Goal: Information Seeking & Learning: Check status

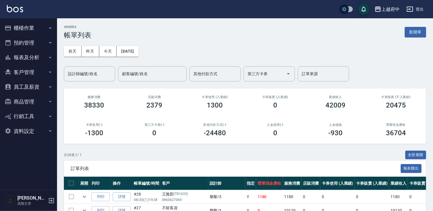
click at [88, 57] on div "前天 昨天 今天 2025/08/20 設計師編號/姓名 設計師編號/姓名 顧客編號/姓名 顧客編號/姓名 其他付款方式 其他付款方式 第三方卡券 第三方卡券…" at bounding box center [245, 60] width 362 height 42
click at [89, 51] on button "昨天" at bounding box center [91, 51] width 18 height 11
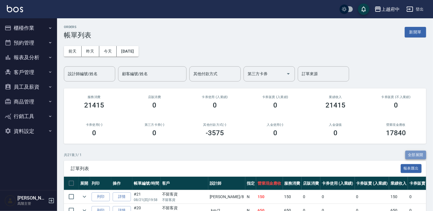
click at [408, 151] on button "全部展開" at bounding box center [415, 154] width 21 height 9
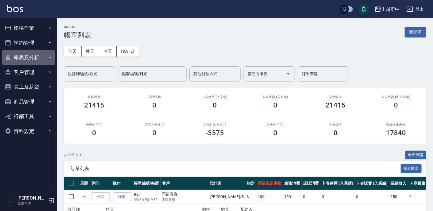
click at [44, 53] on button "報表及分析" at bounding box center [28, 57] width 52 height 15
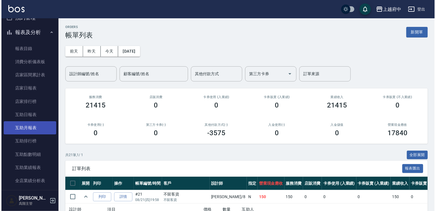
scroll to position [95, 0]
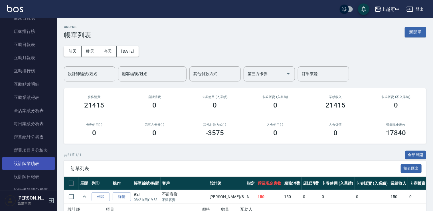
click at [41, 162] on link "設計師業績表" at bounding box center [28, 163] width 52 height 13
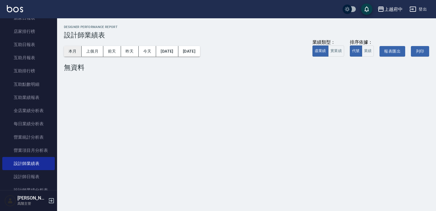
click at [75, 50] on button "本月" at bounding box center [73, 51] width 18 height 11
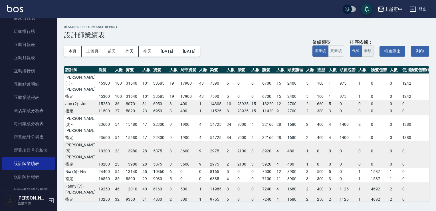
click at [368, 52] on button "業績" at bounding box center [368, 50] width 12 height 11
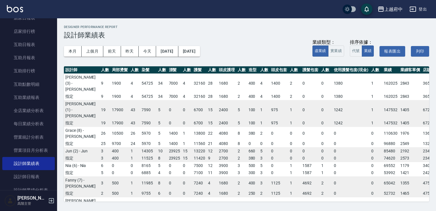
scroll to position [0, 118]
